Goal: Find specific page/section: Find specific page/section

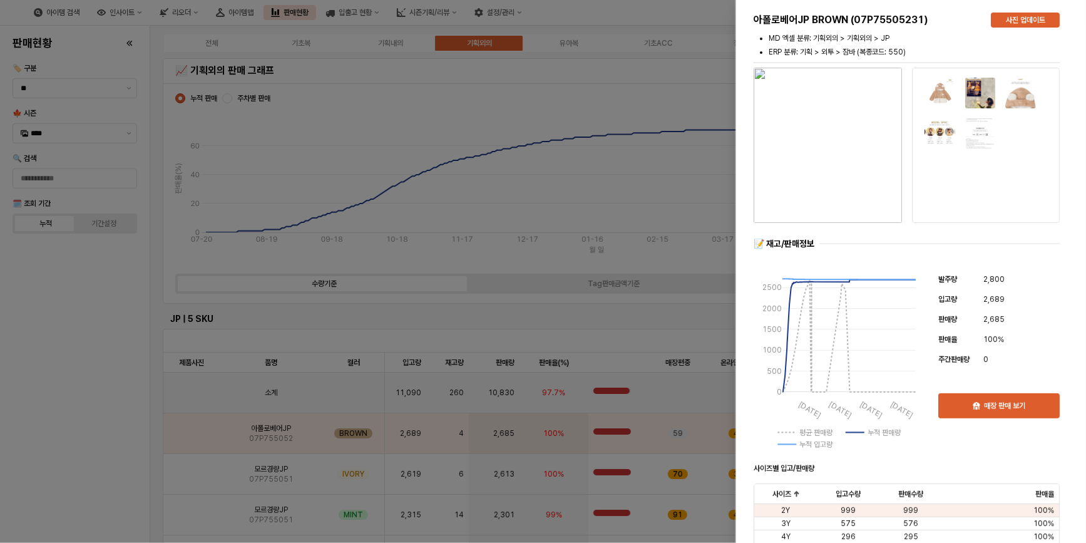
drag, startPoint x: 116, startPoint y: 315, endPoint x: 210, endPoint y: 243, distance: 118.8
click at [121, 311] on div at bounding box center [543, 271] width 1086 height 543
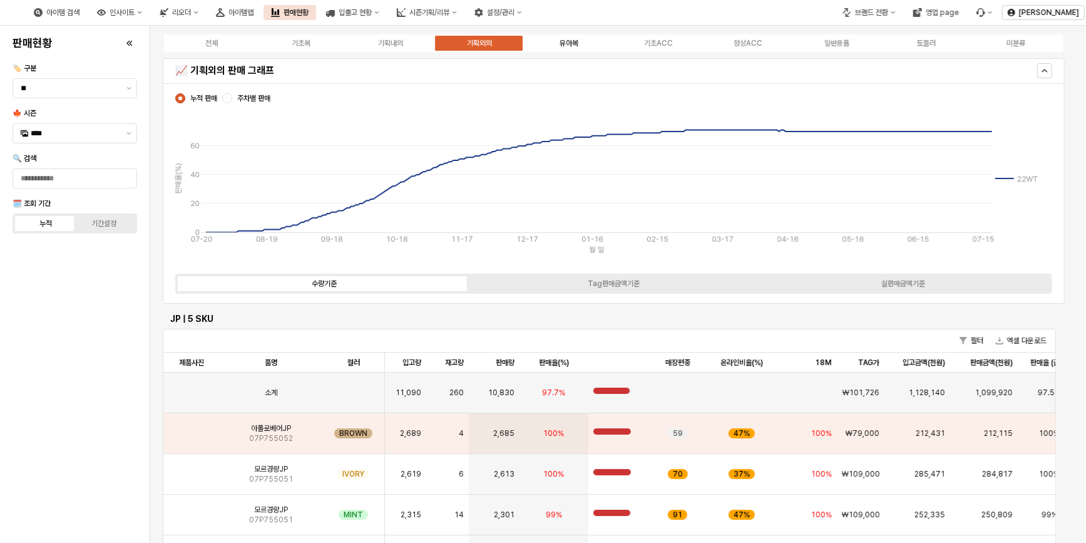
click at [566, 42] on div "유아복" at bounding box center [568, 43] width 19 height 9
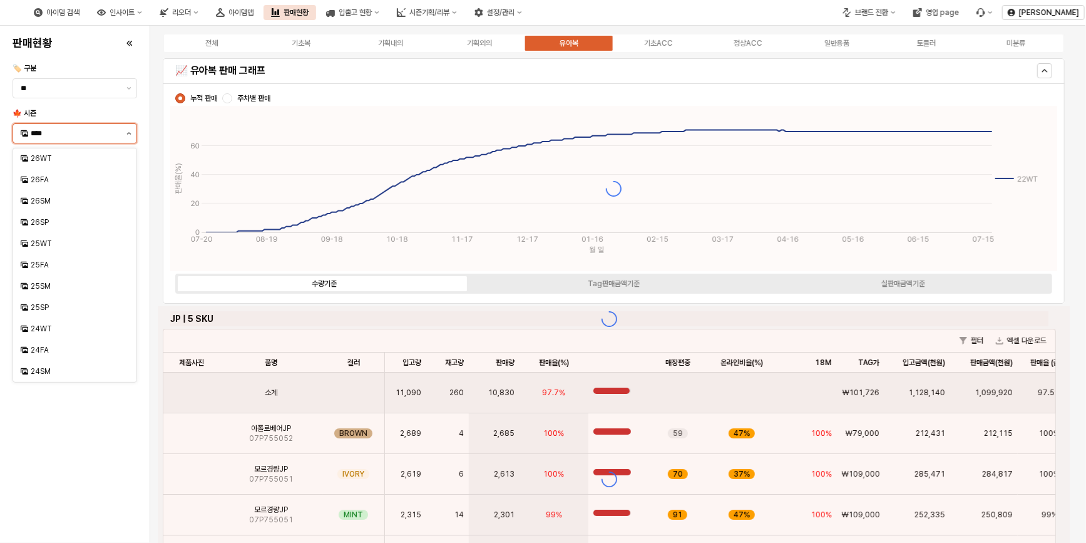
click at [132, 133] on button "제안 사항 표시" at bounding box center [128, 133] width 15 height 19
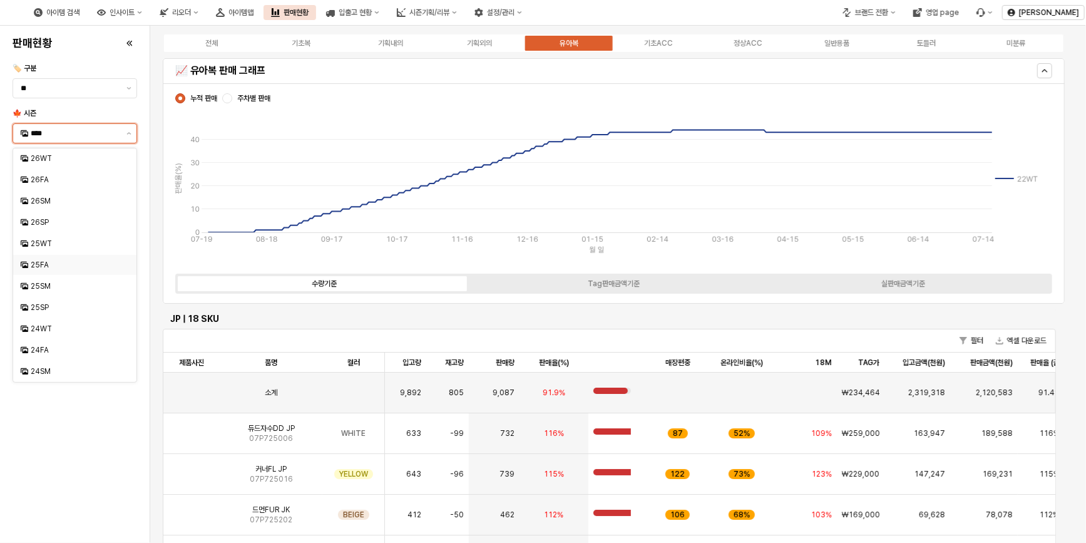
click at [68, 263] on div "25FA" at bounding box center [76, 265] width 91 height 10
type input "****"
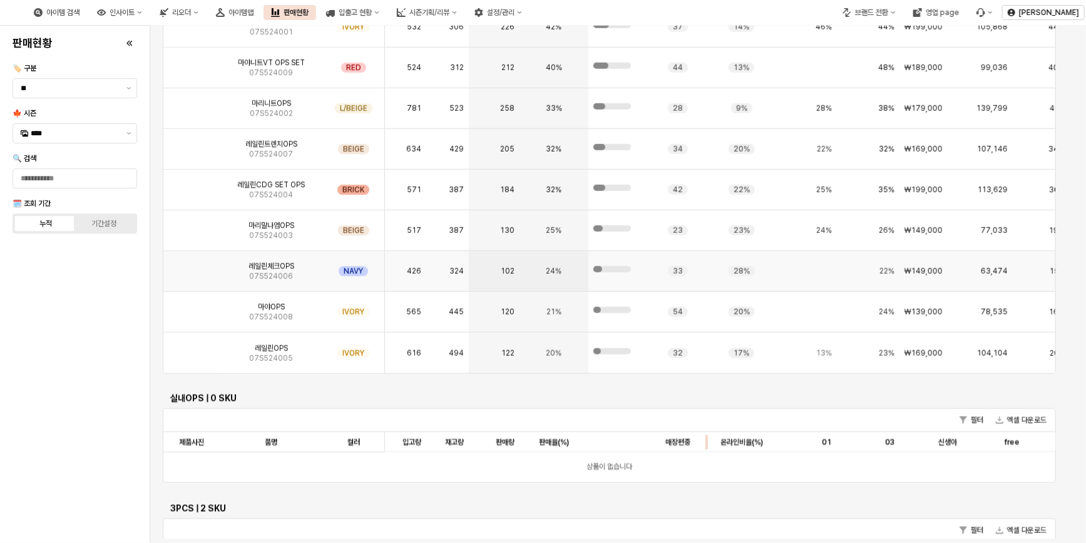
scroll to position [2861, 0]
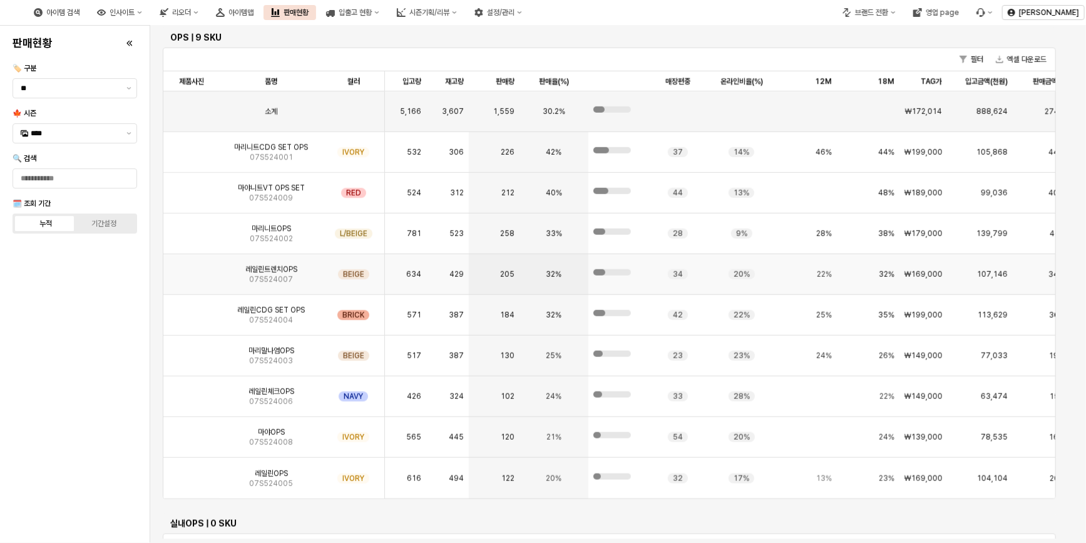
click at [274, 272] on span "레일린트렌치OPS" at bounding box center [271, 269] width 52 height 10
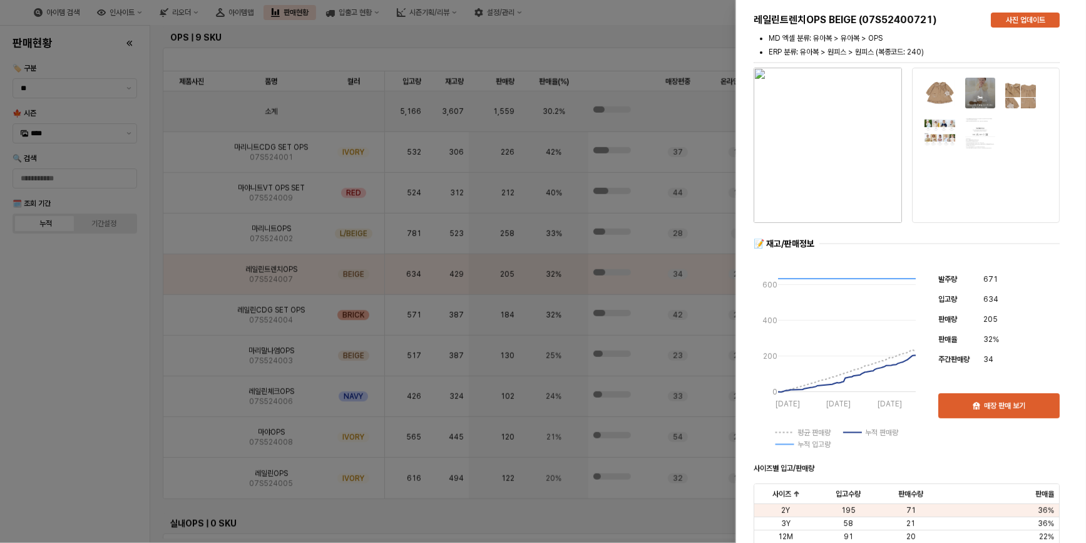
click at [113, 362] on div at bounding box center [543, 271] width 1086 height 543
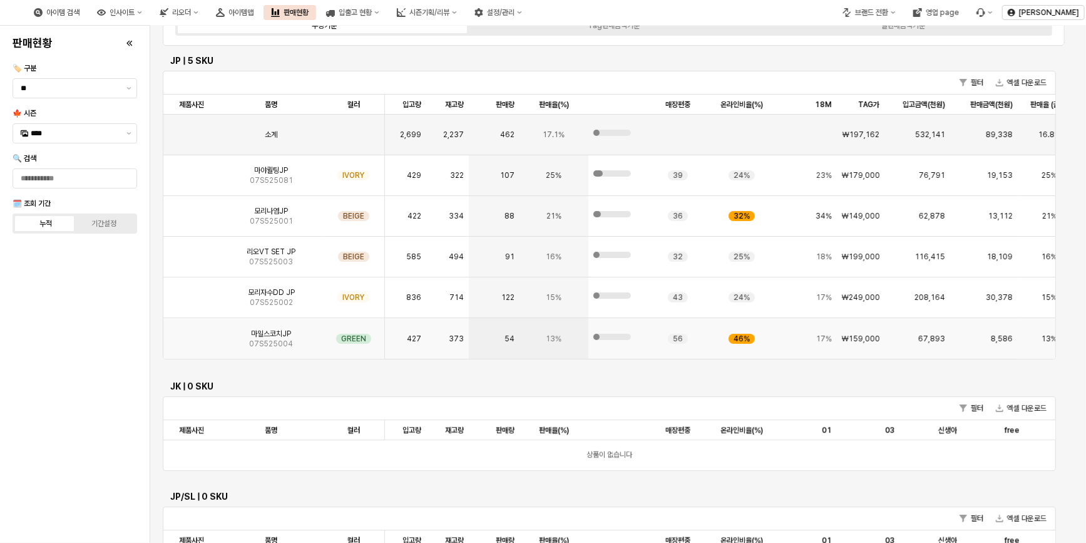
scroll to position [193, 0]
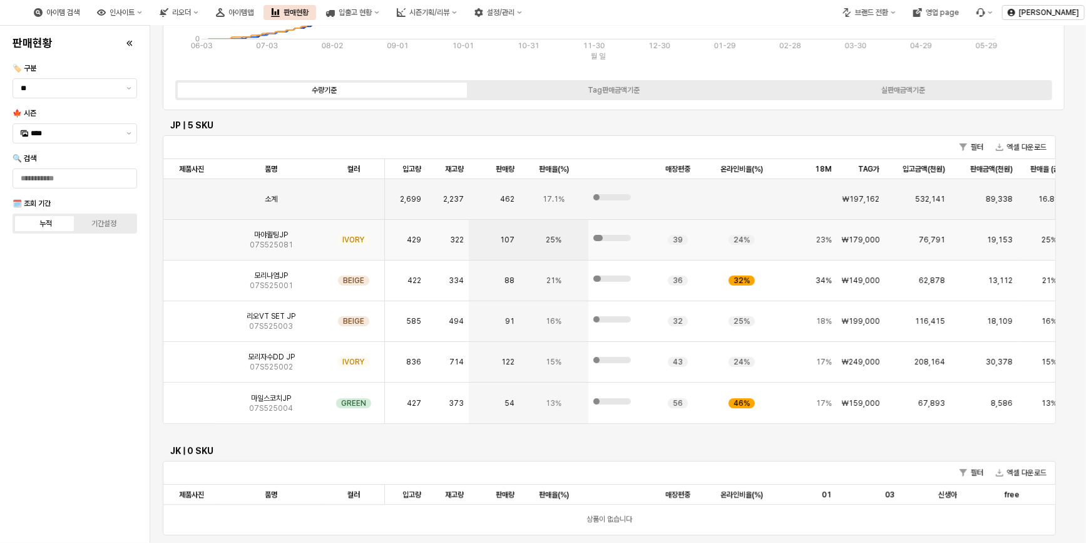
click at [191, 235] on img "App Frame" at bounding box center [191, 235] width 0 height 0
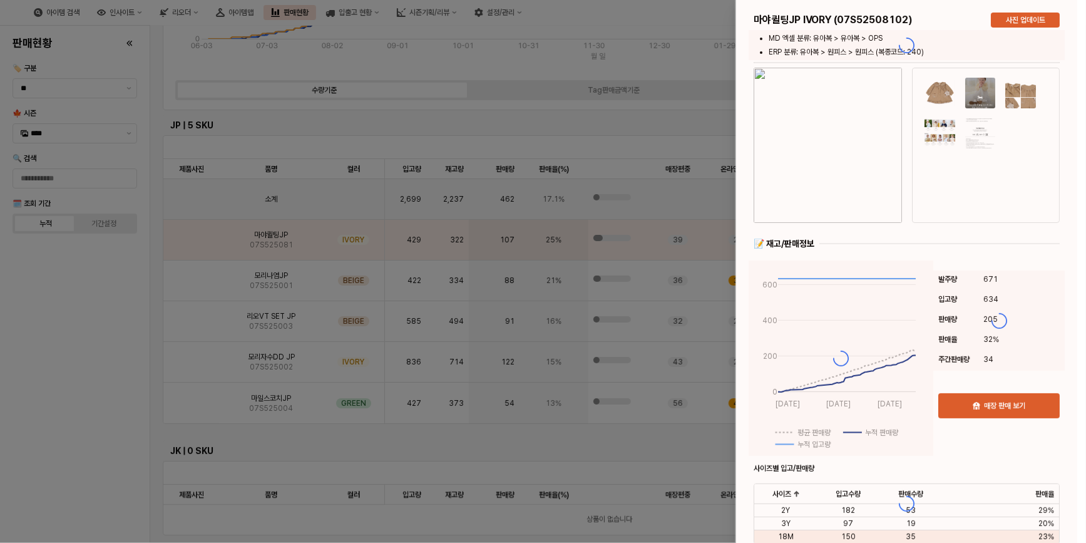
click at [835, 166] on div at bounding box center [906, 503] width 341 height 1006
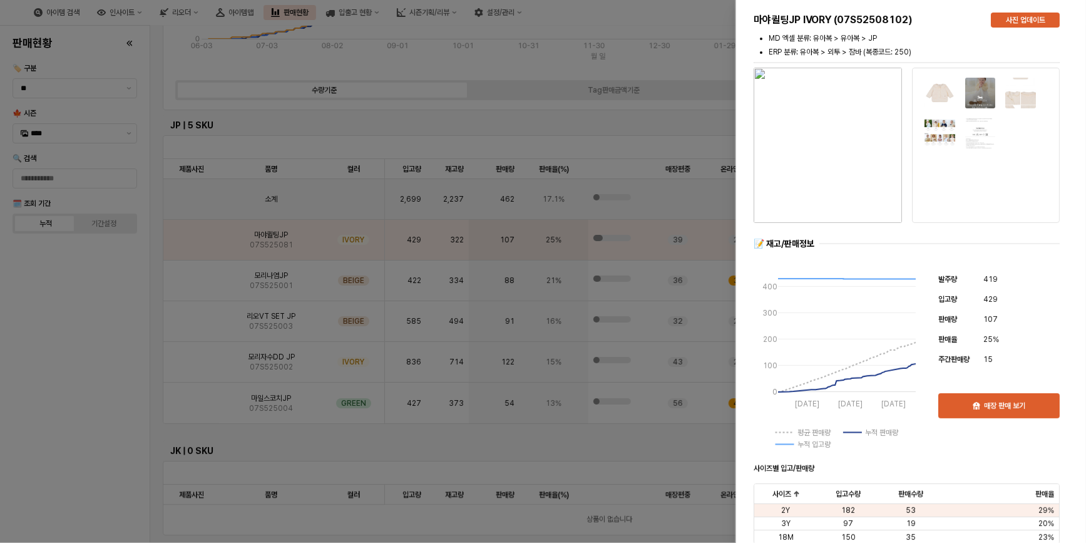
click at [832, 180] on img "button" at bounding box center [827, 145] width 148 height 155
click at [28, 350] on div at bounding box center [543, 271] width 1086 height 543
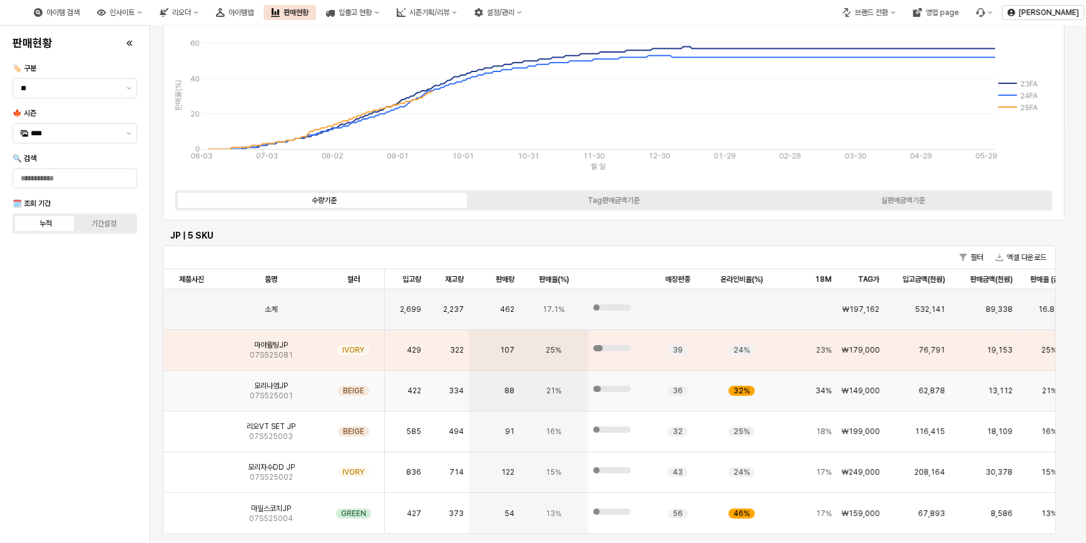
scroll to position [0, 0]
